Goal: Information Seeking & Learning: Learn about a topic

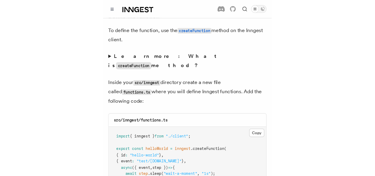
scroll to position [1079, 0]
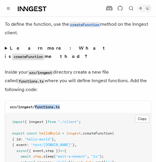
drag, startPoint x: 60, startPoint y: 76, endPoint x: 35, endPoint y: 76, distance: 25.2
click at [35, 105] on code "src/inngest/functions.ts" at bounding box center [35, 107] width 50 height 4
copy code "functions.ts"
click at [146, 115] on button "Copy Copied" at bounding box center [142, 119] width 14 height 8
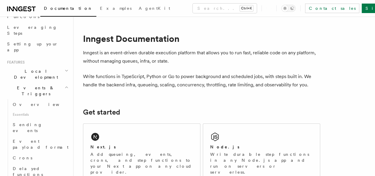
scroll to position [93, 0]
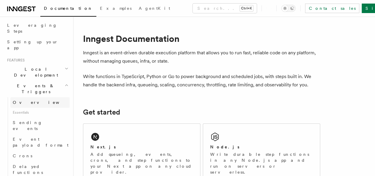
click at [35, 97] on link "Overview" at bounding box center [39, 102] width 59 height 11
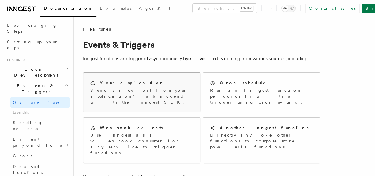
click at [144, 85] on div "Your application" at bounding box center [141, 83] width 103 height 6
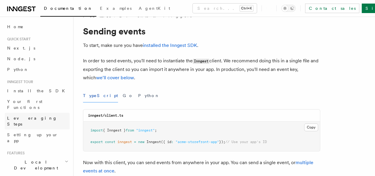
scroll to position [13, 0]
click at [38, 29] on link "Home" at bounding box center [37, 26] width 65 height 11
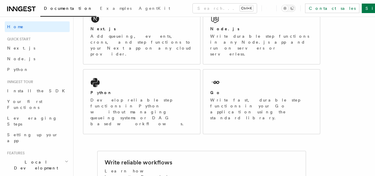
scroll to position [77, 0]
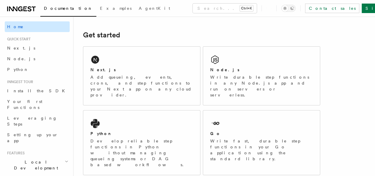
click at [55, 29] on link "Home" at bounding box center [37, 26] width 65 height 11
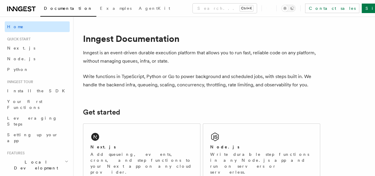
click at [55, 29] on link "Home" at bounding box center [37, 26] width 65 height 11
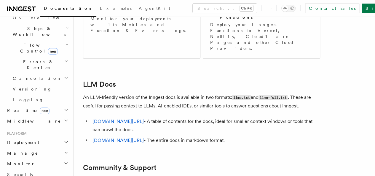
scroll to position [192, 0]
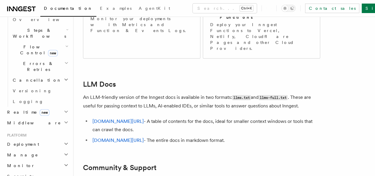
click at [35, 139] on h2 "Deployment" at bounding box center [37, 144] width 65 height 11
click at [34, 149] on link "Overview" at bounding box center [39, 154] width 59 height 11
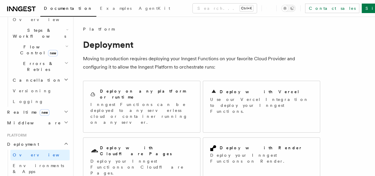
click at [40, 109] on span "new" at bounding box center [45, 112] width 10 height 7
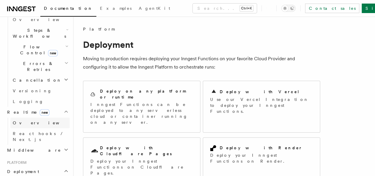
click at [34, 117] on link "Overview" at bounding box center [39, 122] width 59 height 11
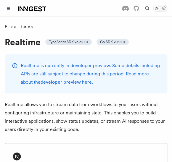
click at [34, 9] on icon at bounding box center [32, 8] width 28 height 7
